Goal: Task Accomplishment & Management: Use online tool/utility

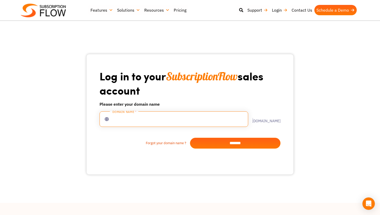
click at [176, 121] on input "text" at bounding box center [173, 119] width 149 height 16
type input "**********"
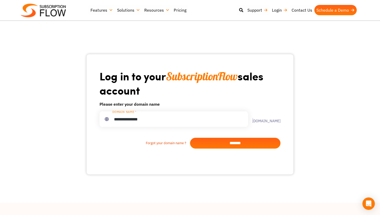
click at [211, 146] on input "*******" at bounding box center [235, 143] width 90 height 11
